Goal: Complete application form

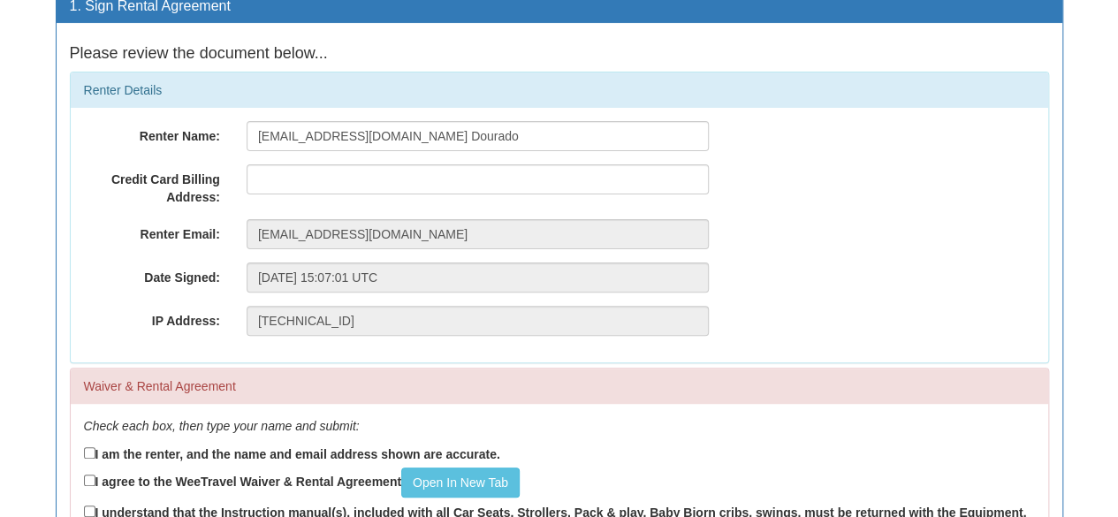
scroll to position [155, 0]
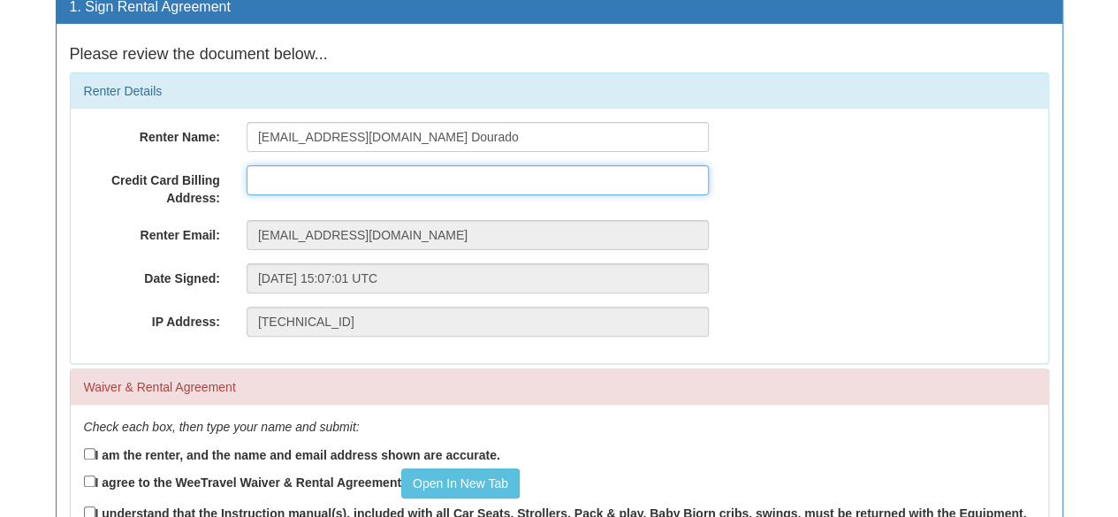
click at [330, 174] on input "text" at bounding box center [478, 180] width 462 height 30
type input "[STREET_ADDRESS]"
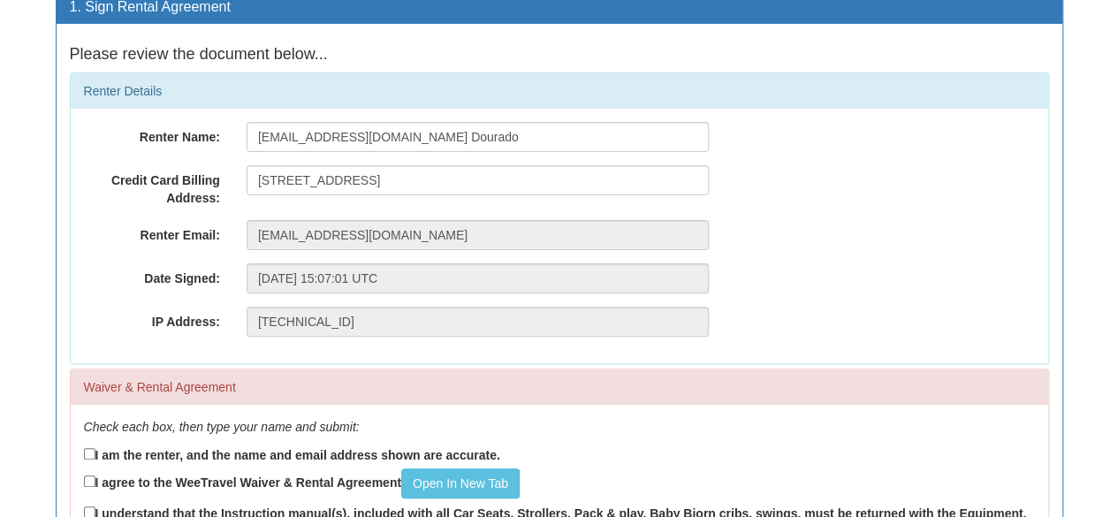
click at [112, 342] on div "Renter Name: [EMAIL_ADDRESS][DOMAIN_NAME] Dourado Credit Card Billing Address: …" at bounding box center [560, 236] width 978 height 255
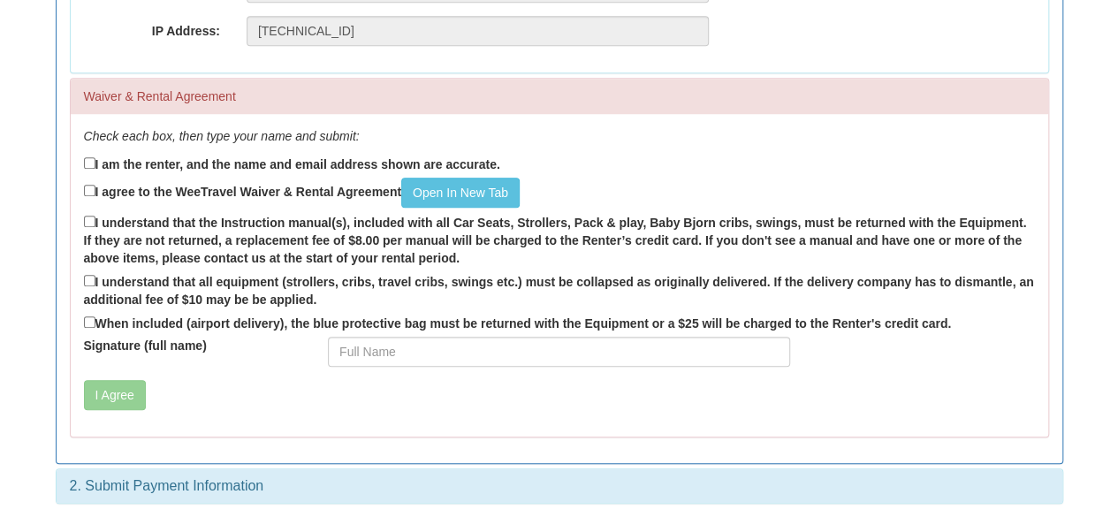
scroll to position [446, 0]
click at [111, 164] on label "I am the renter, and the name and email address shown are accurate." at bounding box center [292, 162] width 416 height 19
click at [95, 164] on input "I am the renter, and the name and email address shown are accurate." at bounding box center [89, 161] width 11 height 11
checkbox input "true"
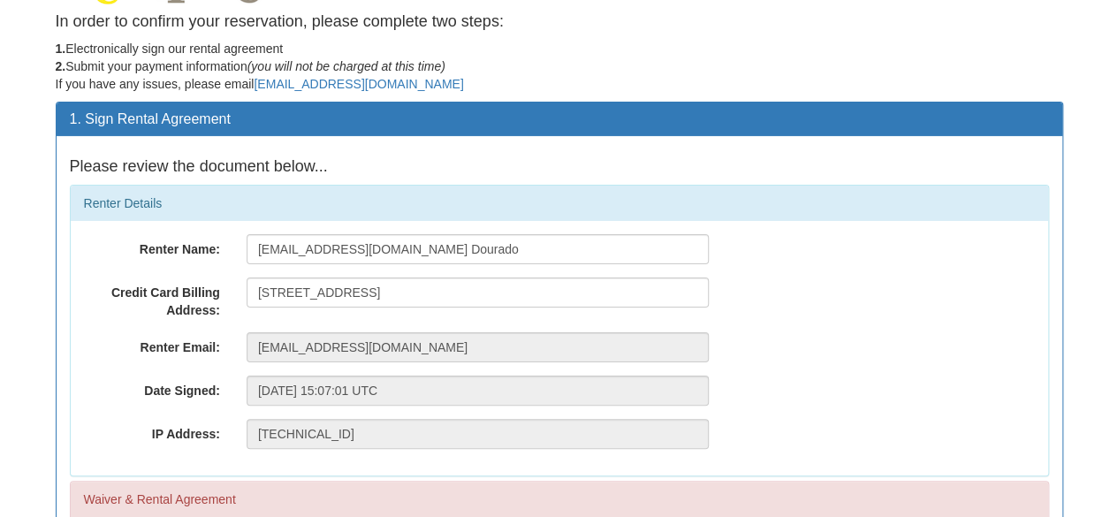
scroll to position [0, 0]
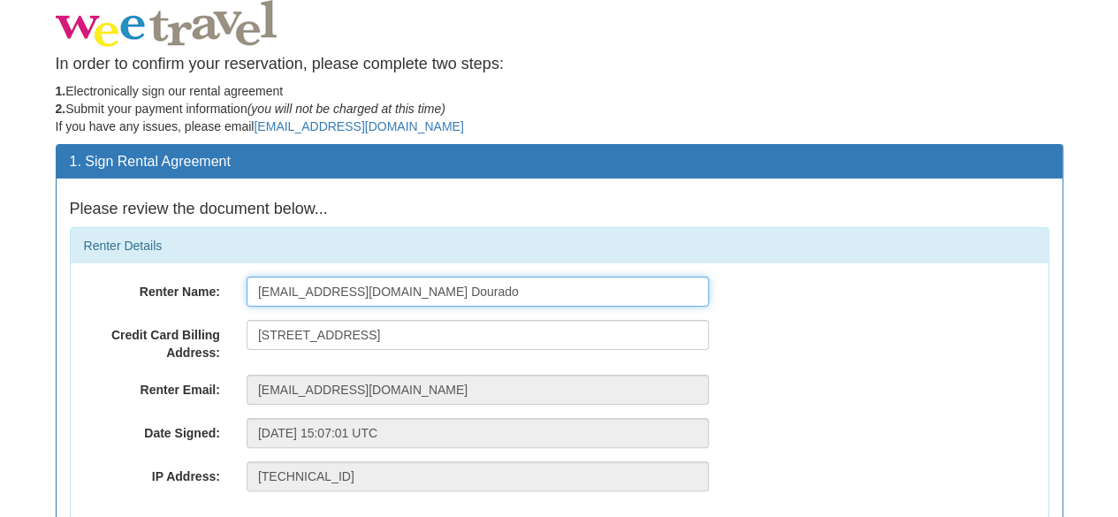
drag, startPoint x: 387, startPoint y: 288, endPoint x: 204, endPoint y: 269, distance: 184.0
click at [204, 269] on div "Renter Name: [EMAIL_ADDRESS][DOMAIN_NAME] Dourado Credit Card Billing Address: …" at bounding box center [560, 390] width 978 height 255
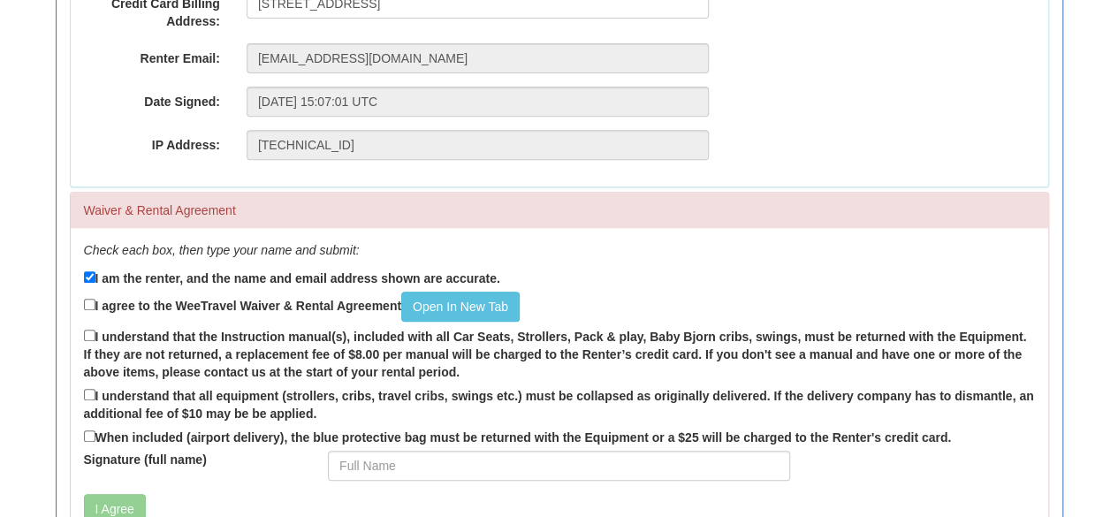
scroll to position [360, 0]
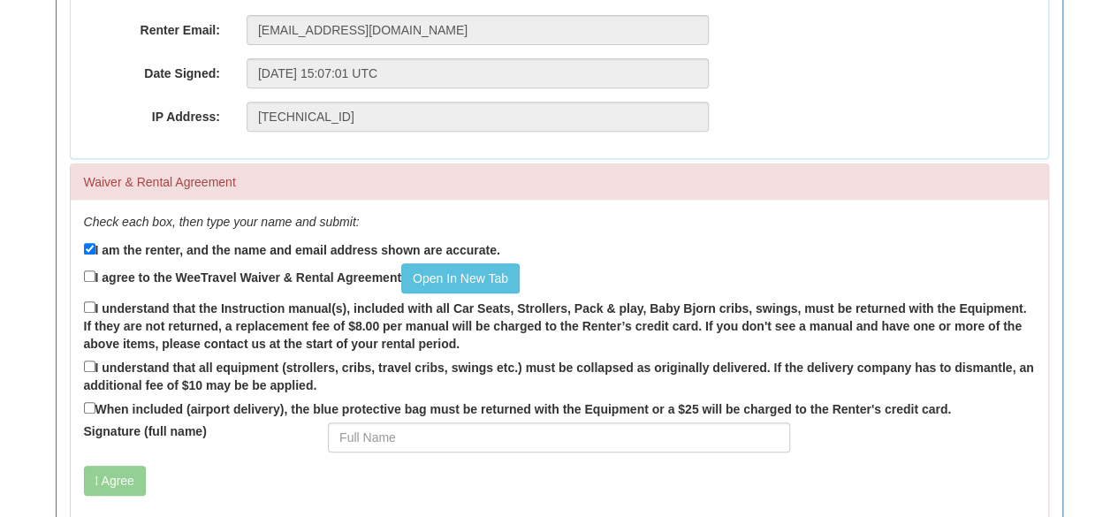
type input "[PERSON_NAME]"
click at [84, 270] on input "I agree to the WeeTravel Waiver & Rental Agreement Open In [GEOGRAPHIC_DATA]" at bounding box center [89, 275] width 11 height 11
checkbox input "true"
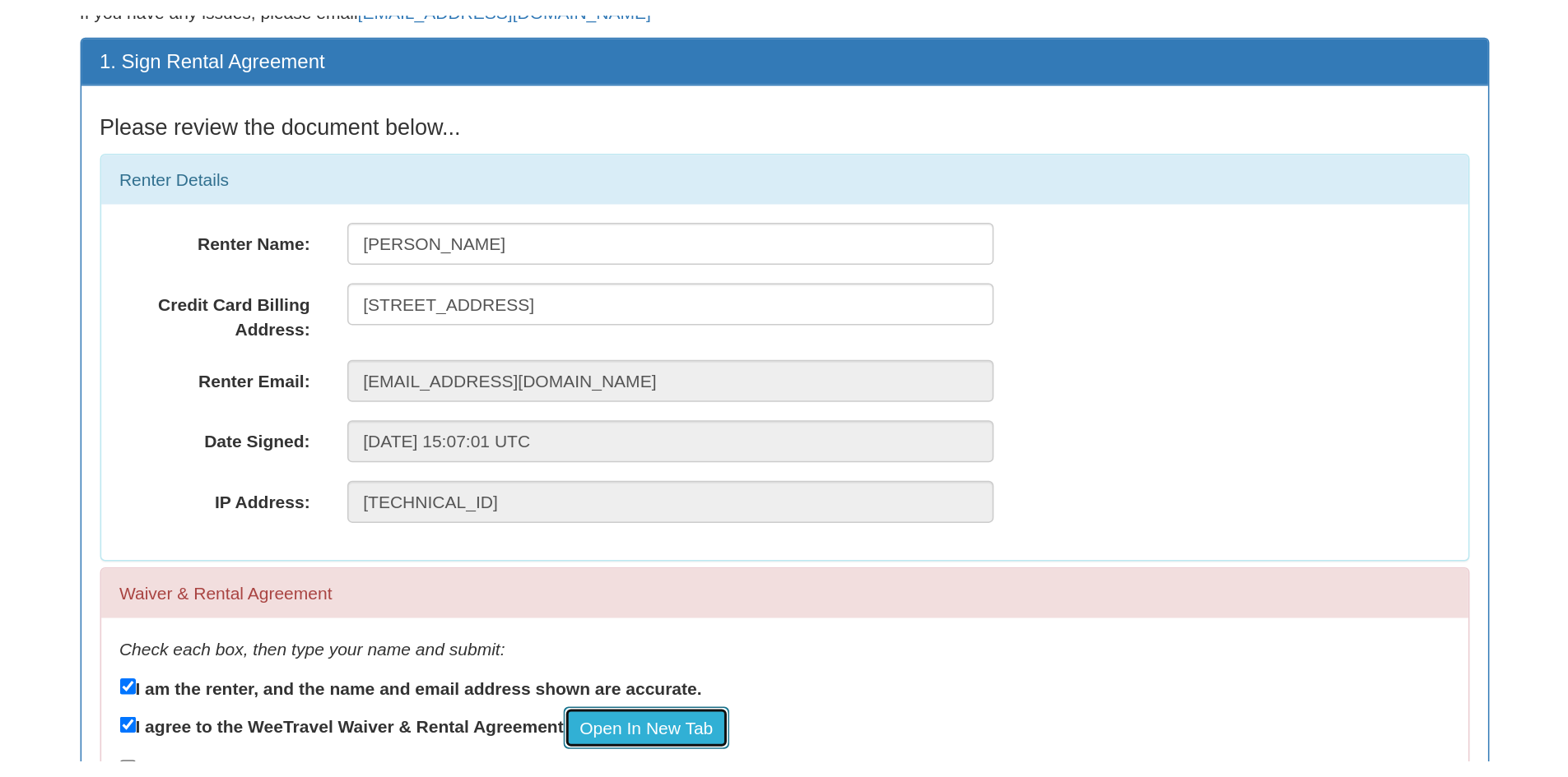
scroll to position [119, 0]
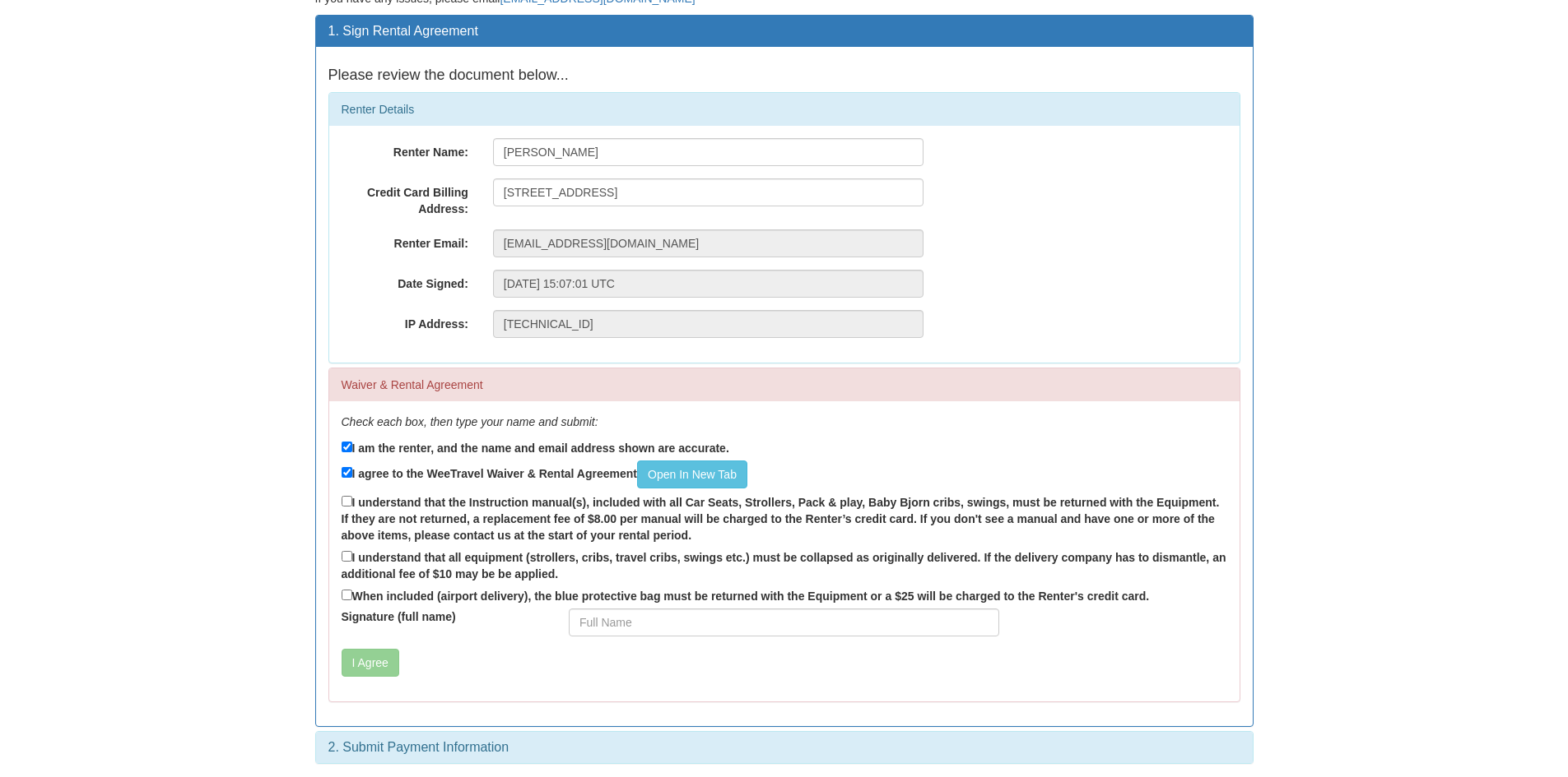
click at [960, 349] on div "Renter Name: [PERSON_NAME] Credit Card Billing Address: [STREET_ADDRESS] Renter…" at bounding box center [785, 244] width 911 height 237
click at [350, 480] on input "I understand that the Instruction manual(s), included with all Car Seats, Strol…" at bounding box center [346, 501] width 10 height 10
checkbox input "true"
click at [345, 480] on input "I understand that all equipment (strollers, cribs, travel cribs, swings etc.) m…" at bounding box center [346, 556] width 10 height 10
checkbox input "true"
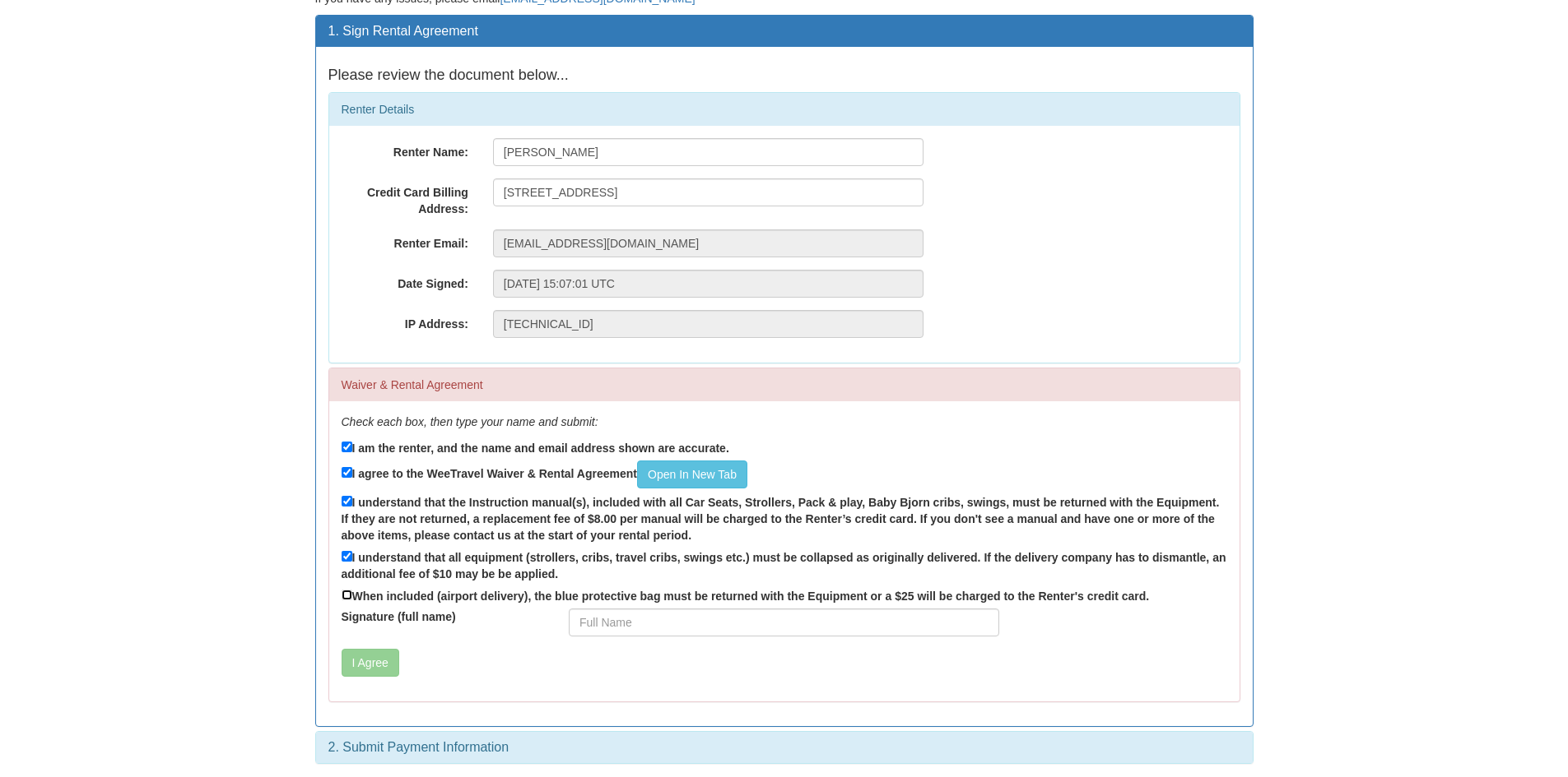
click at [345, 480] on input "When included (airport delivery), the blue protective bag must be returned with…" at bounding box center [346, 595] width 10 height 10
checkbox input "true"
click at [596, 480] on input "Signature (full name)" at bounding box center [784, 623] width 430 height 28
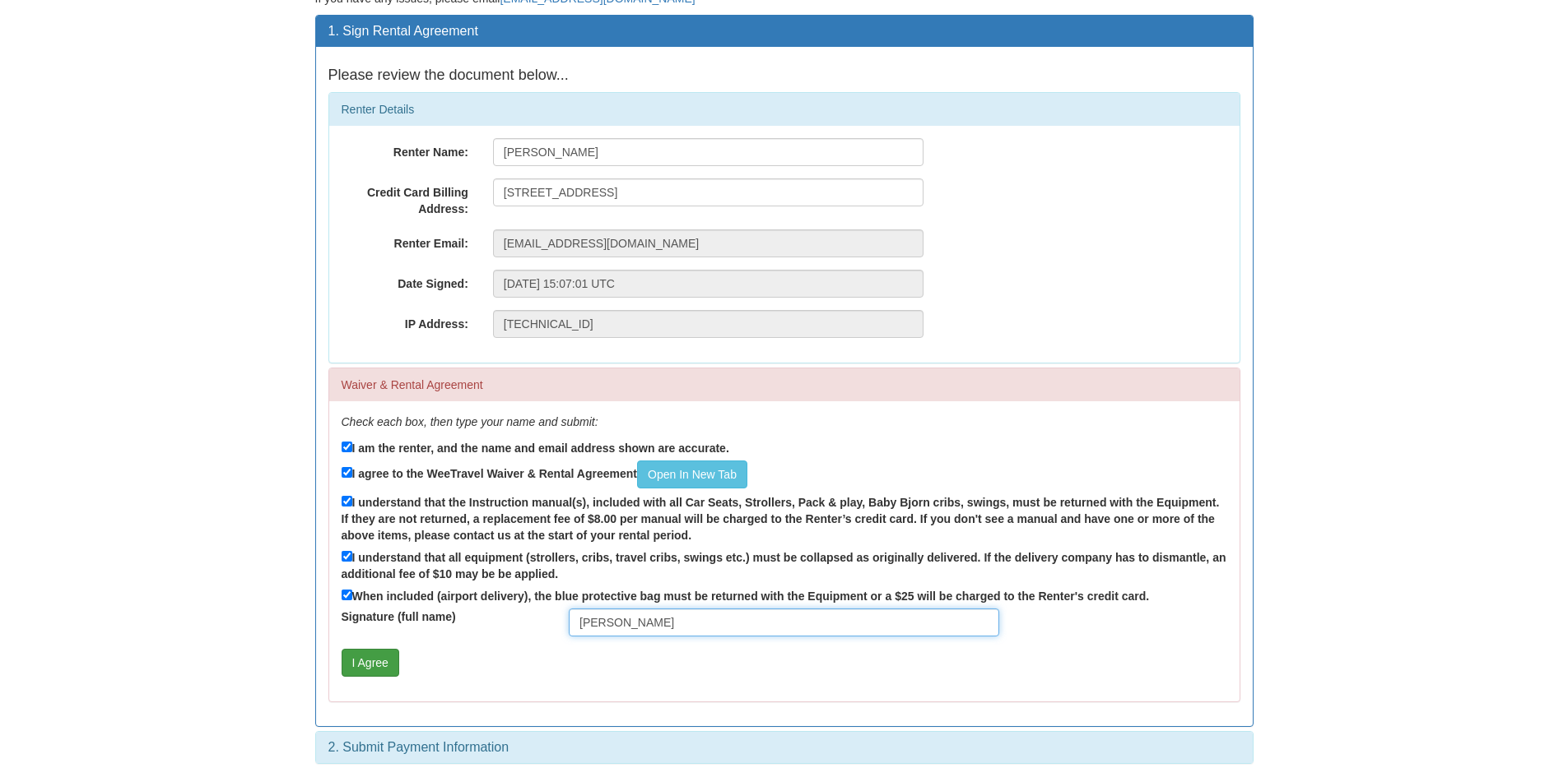
type input "[PERSON_NAME]"
click at [367, 480] on button "I Agree" at bounding box center [371, 663] width 58 height 28
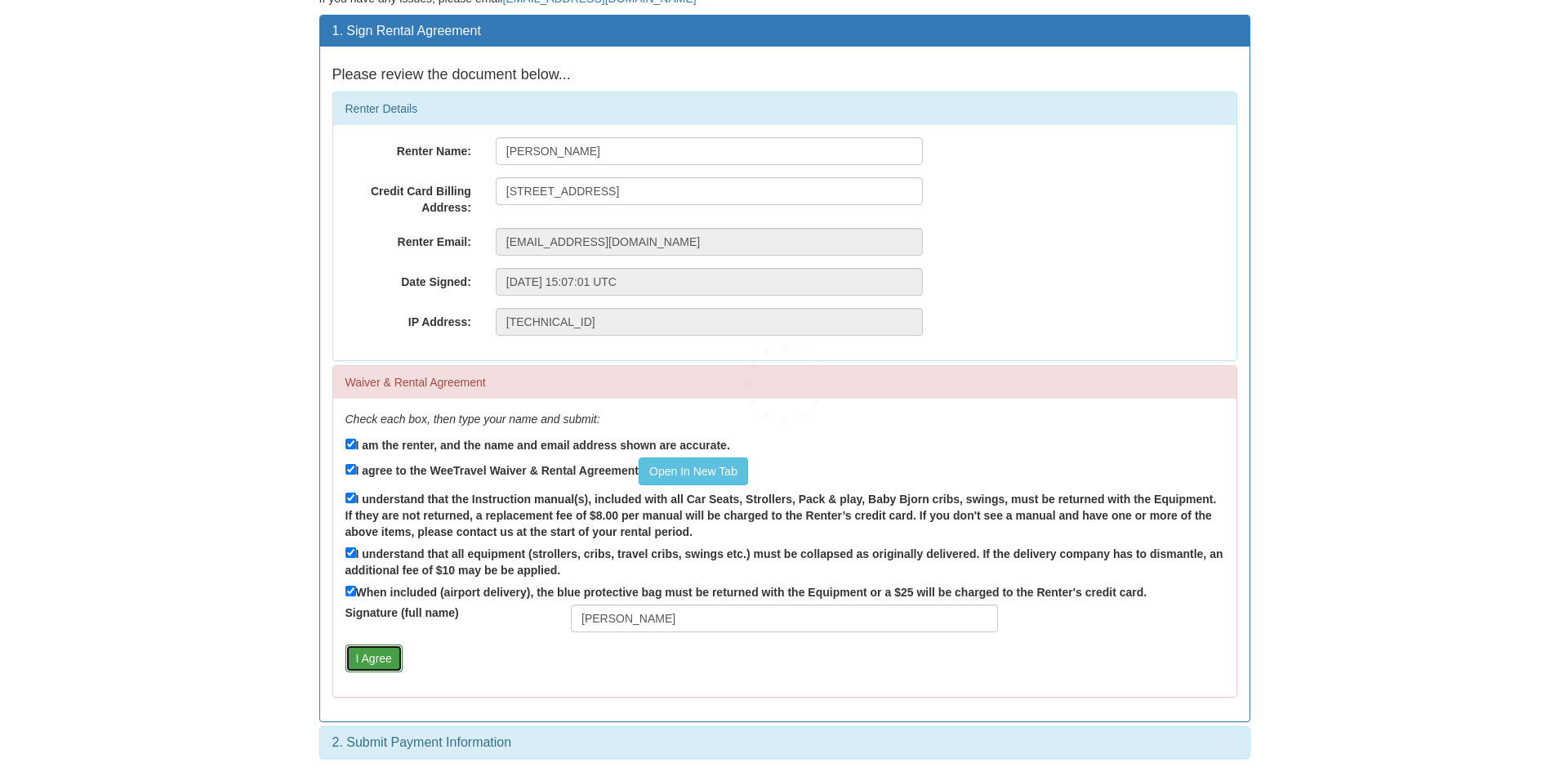
scroll to position [0, 0]
